Goal: Information Seeking & Learning: Learn about a topic

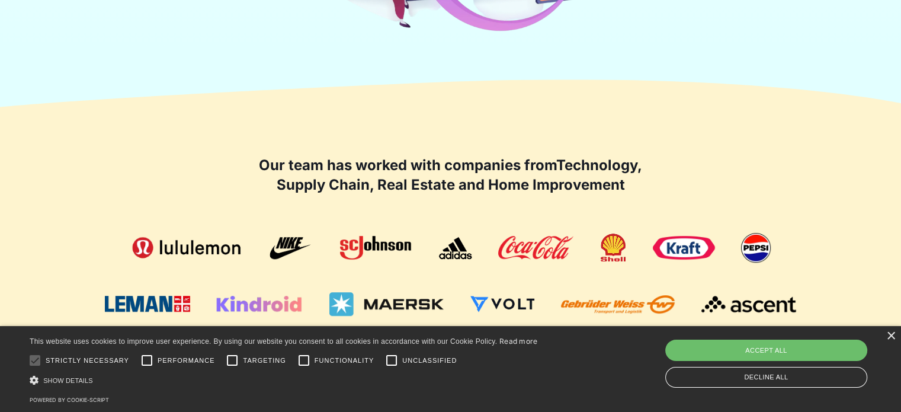
scroll to position [770, 0]
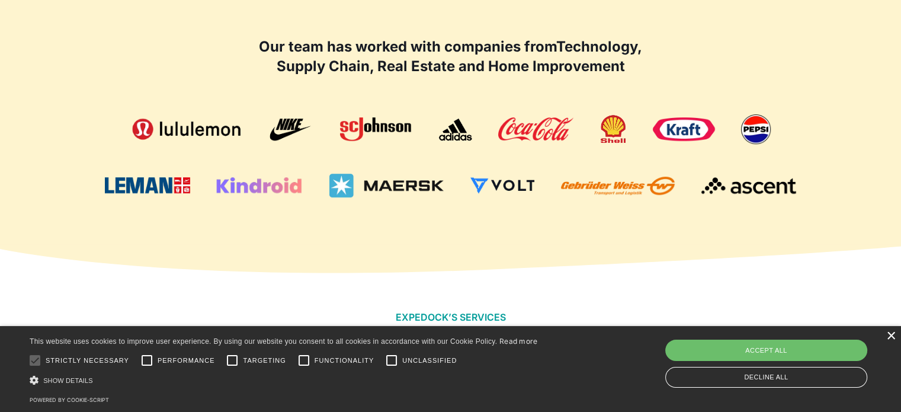
click at [891, 337] on div "×" at bounding box center [890, 336] width 9 height 9
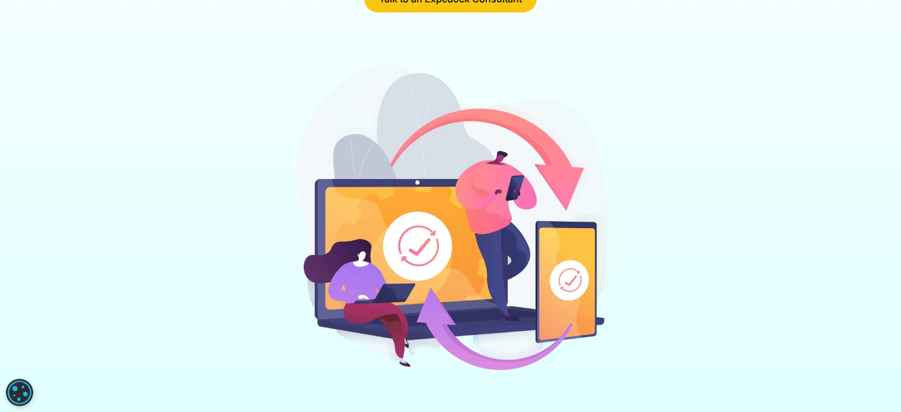
scroll to position [0, 0]
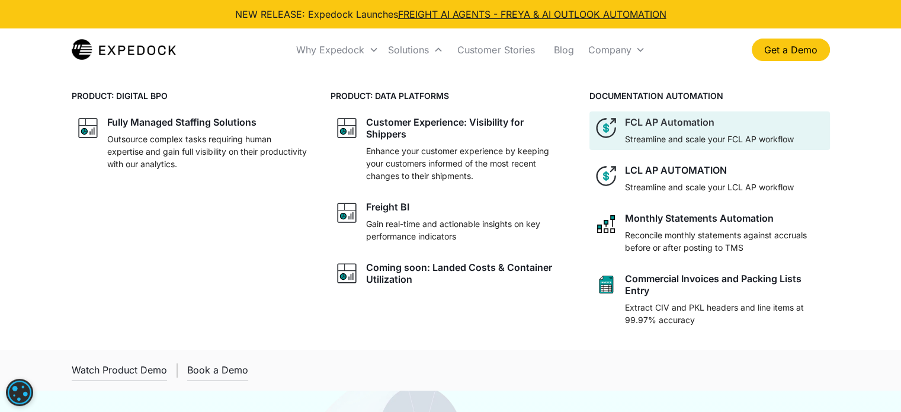
click at [625, 116] on div "FCL AP Automation" at bounding box center [669, 122] width 89 height 12
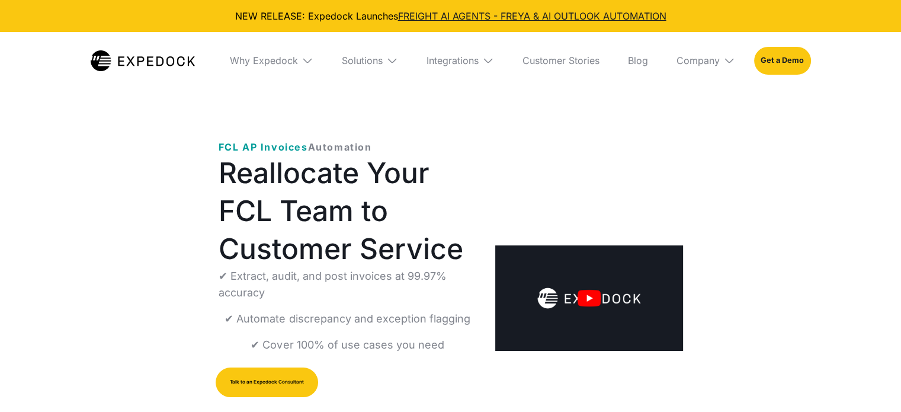
scroll to position [59, 0]
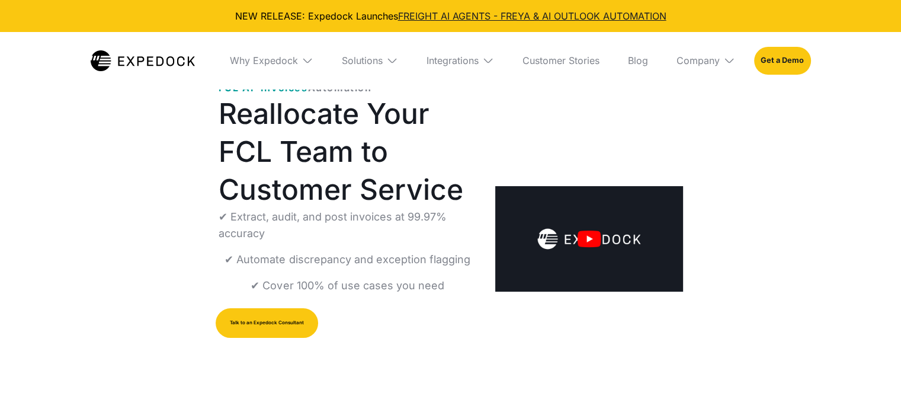
select select
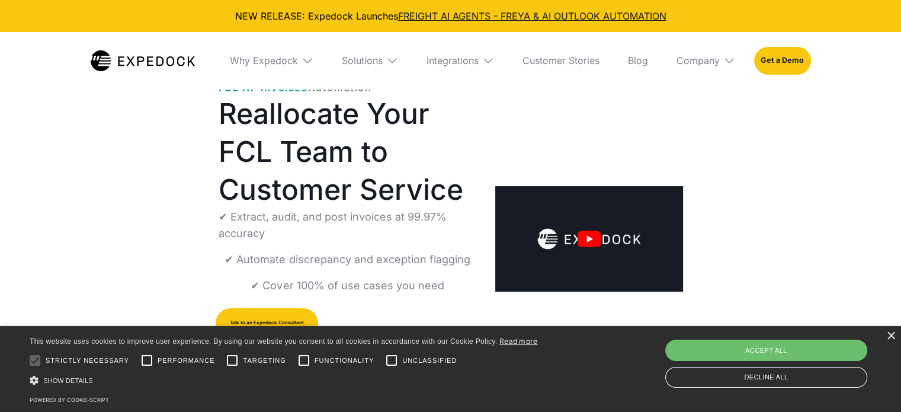
click at [557, 186] on img "open lightbox" at bounding box center [588, 238] width 187 height 105
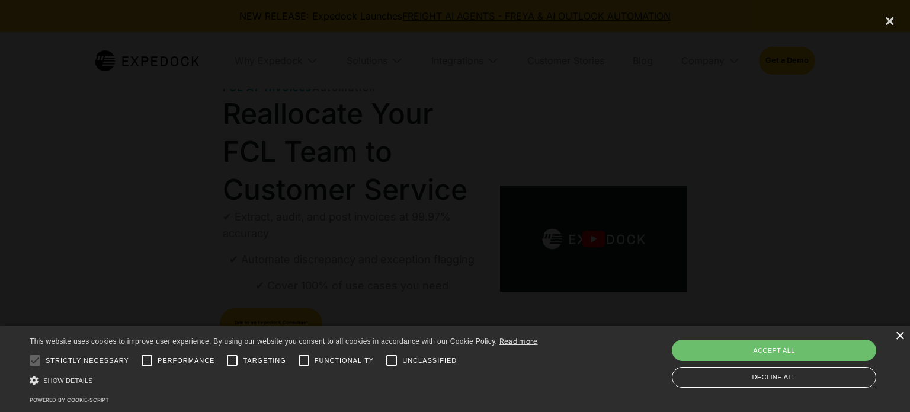
click at [901, 337] on div "×" at bounding box center [899, 336] width 9 height 9
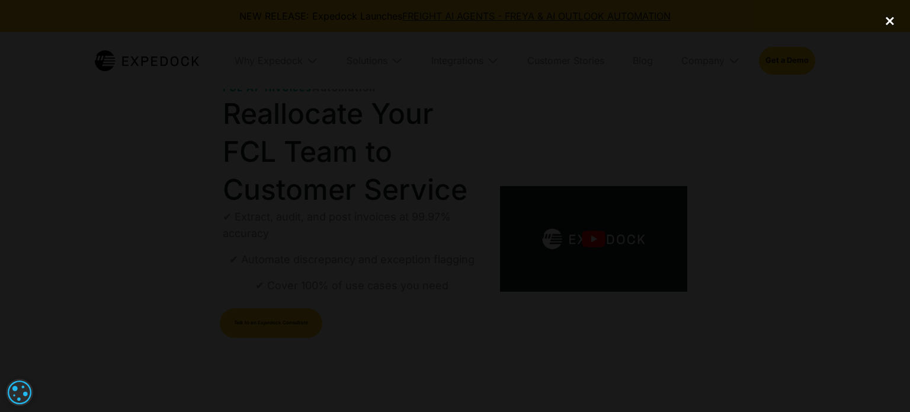
drag, startPoint x: 899, startPoint y: 21, endPoint x: 888, endPoint y: 23, distance: 12.0
click at [899, 21] on div "close lightbox" at bounding box center [890, 21] width 40 height 26
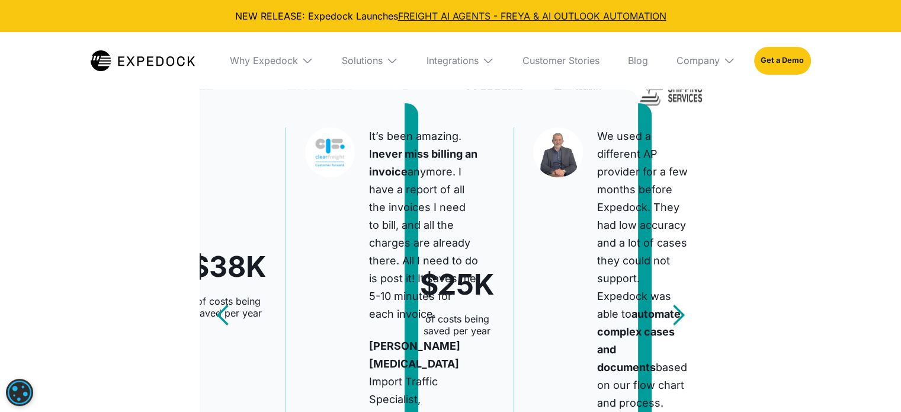
scroll to position [533, 0]
